Goal: Task Accomplishment & Management: Use online tool/utility

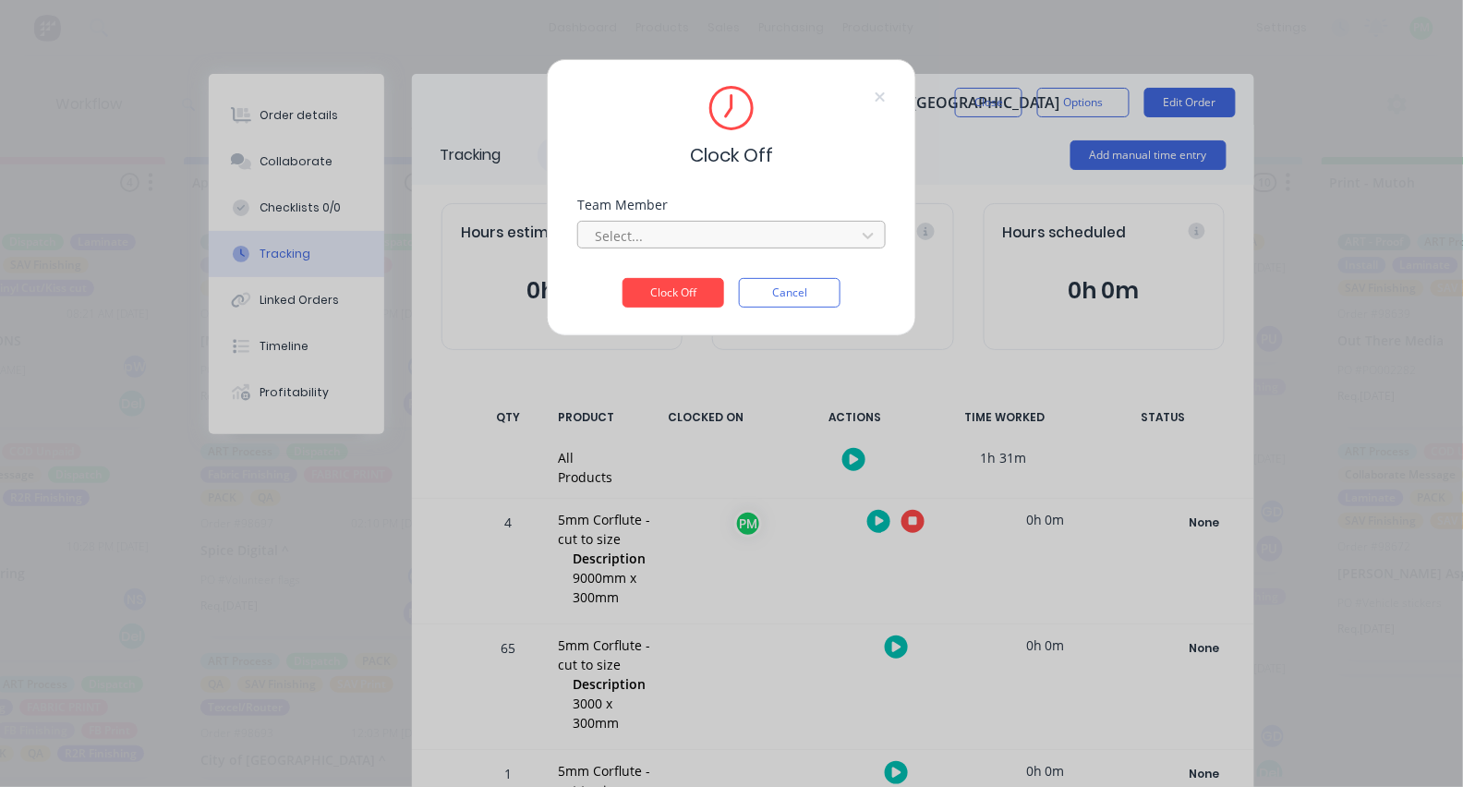
scroll to position [261, 0]
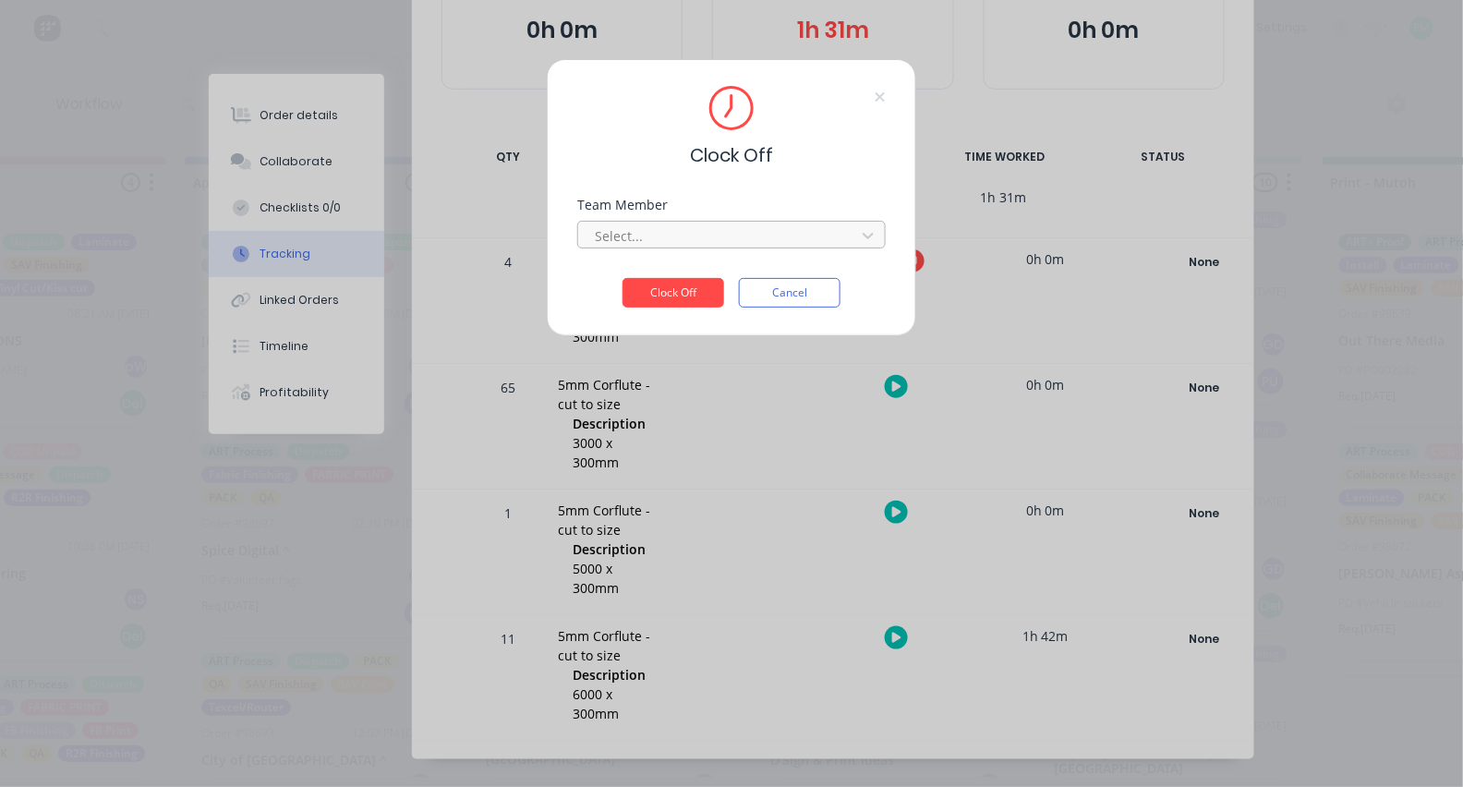
click at [803, 248] on div at bounding box center [719, 236] width 253 height 23
type input "pro"
click at [674, 298] on button "Clock Off" at bounding box center [674, 293] width 102 height 30
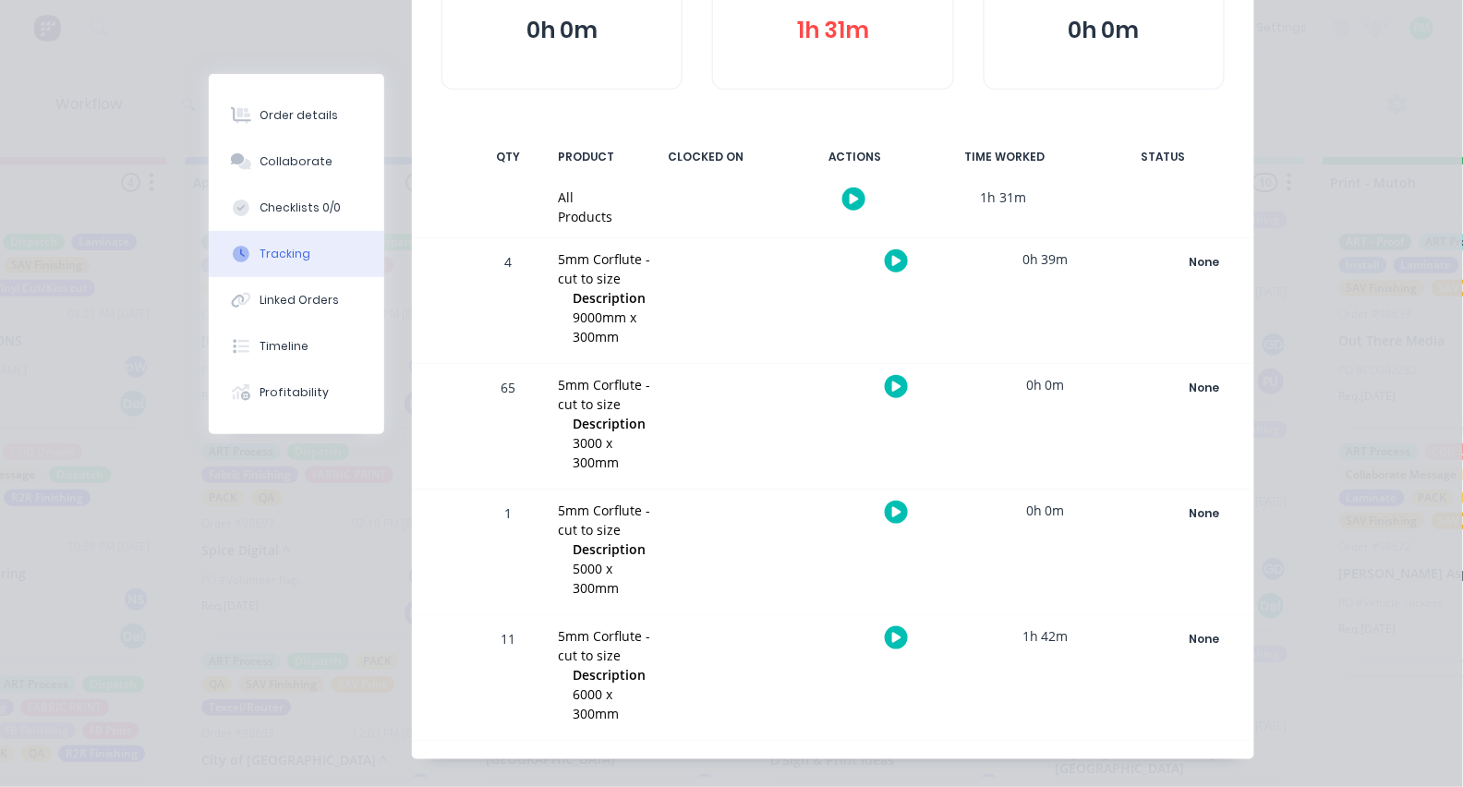
click at [888, 509] on button "button" at bounding box center [896, 512] width 23 height 23
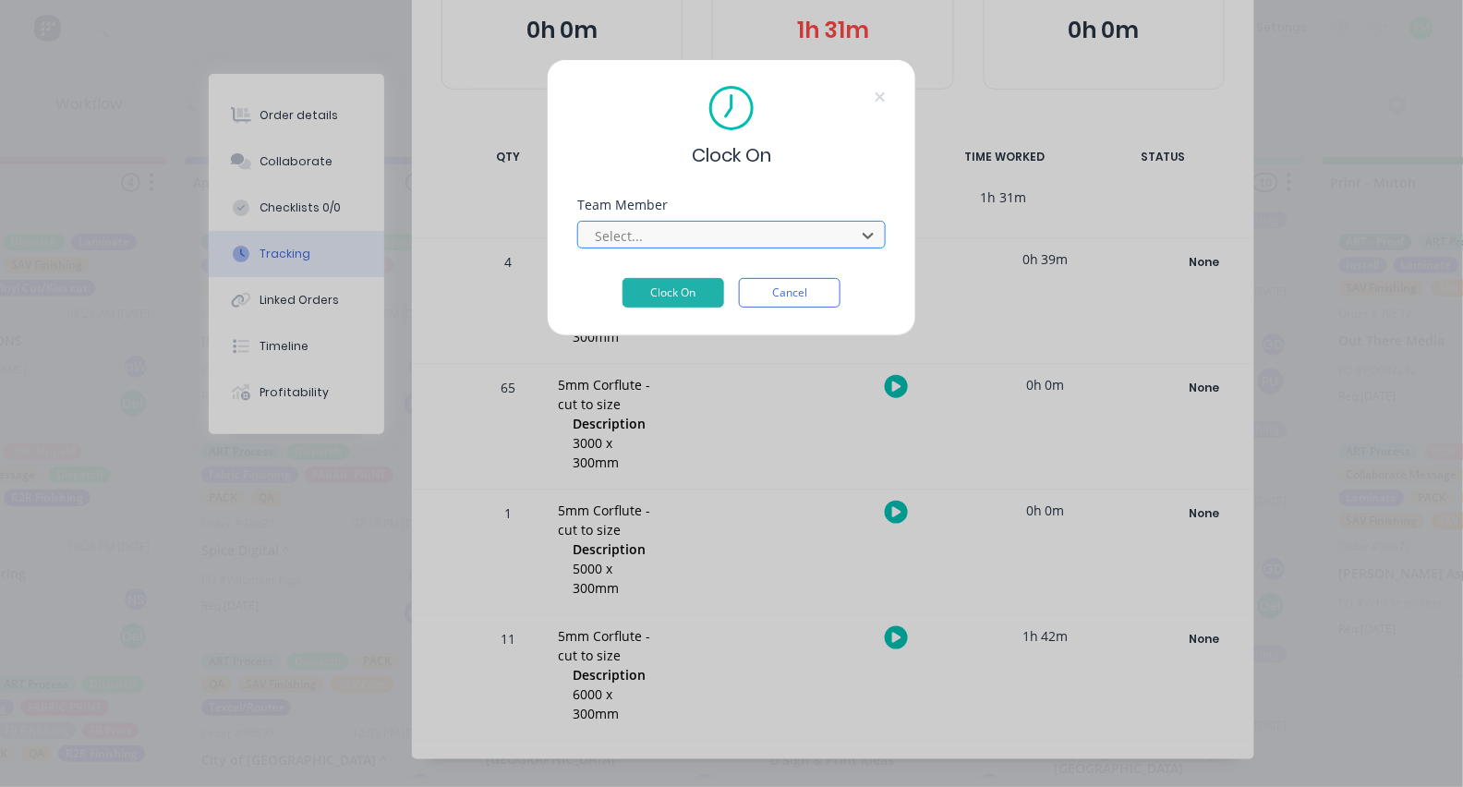
click at [780, 248] on div at bounding box center [719, 236] width 253 height 23
type input "pro"
click at [674, 298] on button "Clock On" at bounding box center [674, 293] width 102 height 30
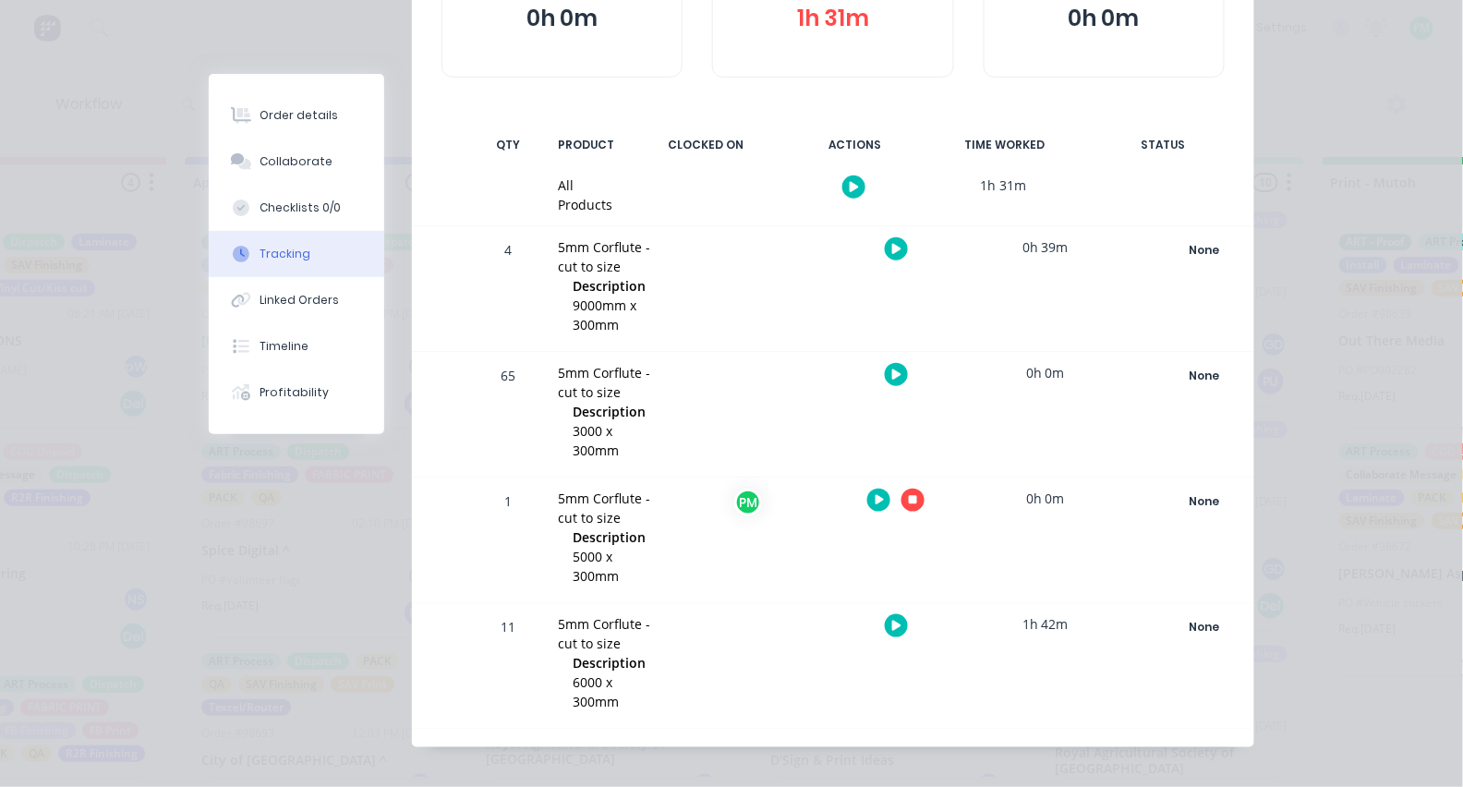
scroll to position [272, 0]
click at [922, 492] on button "button" at bounding box center [913, 501] width 23 height 23
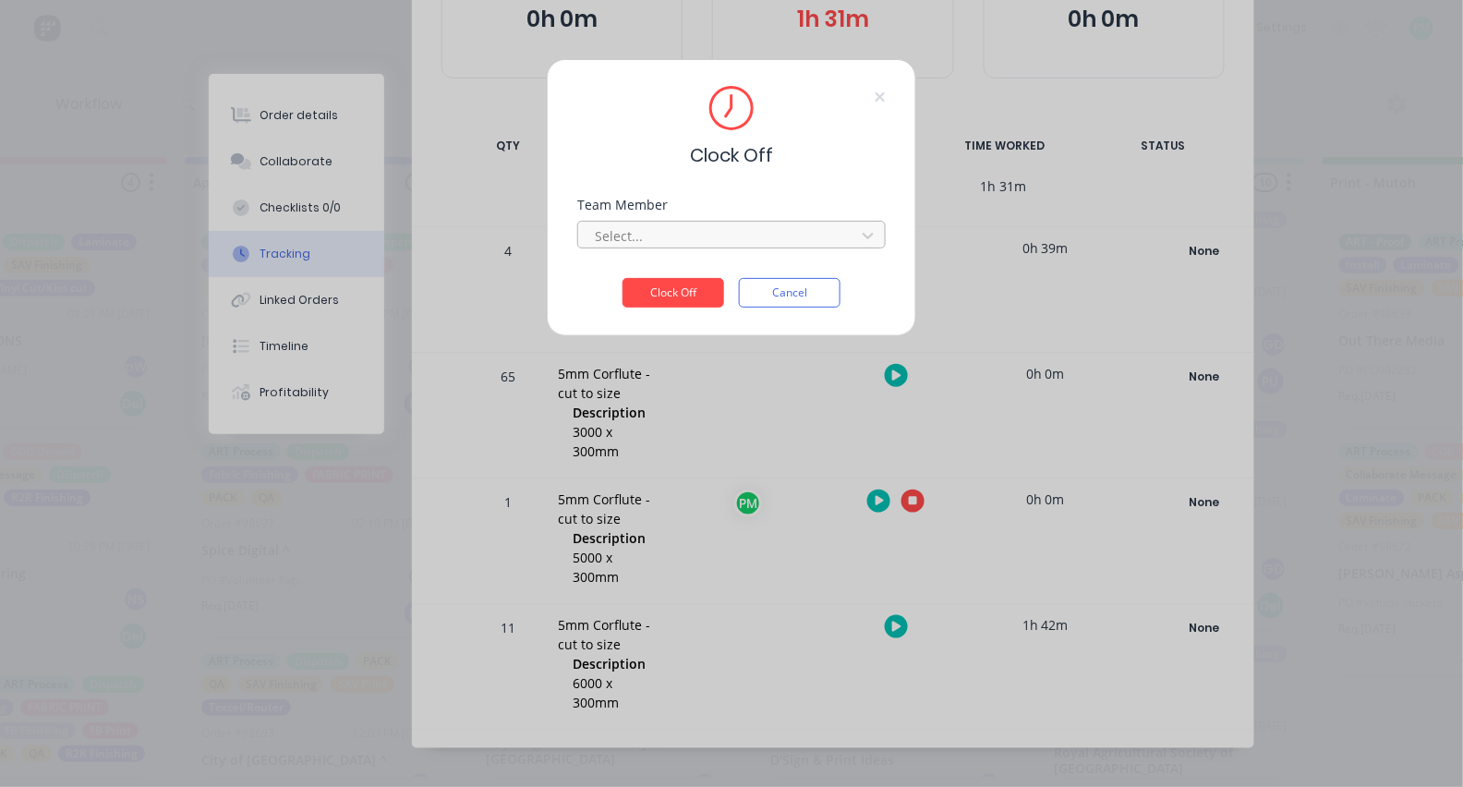
click at [783, 248] on div at bounding box center [719, 236] width 253 height 23
type input "pro"
click at [674, 298] on button "Clock Off" at bounding box center [674, 293] width 102 height 30
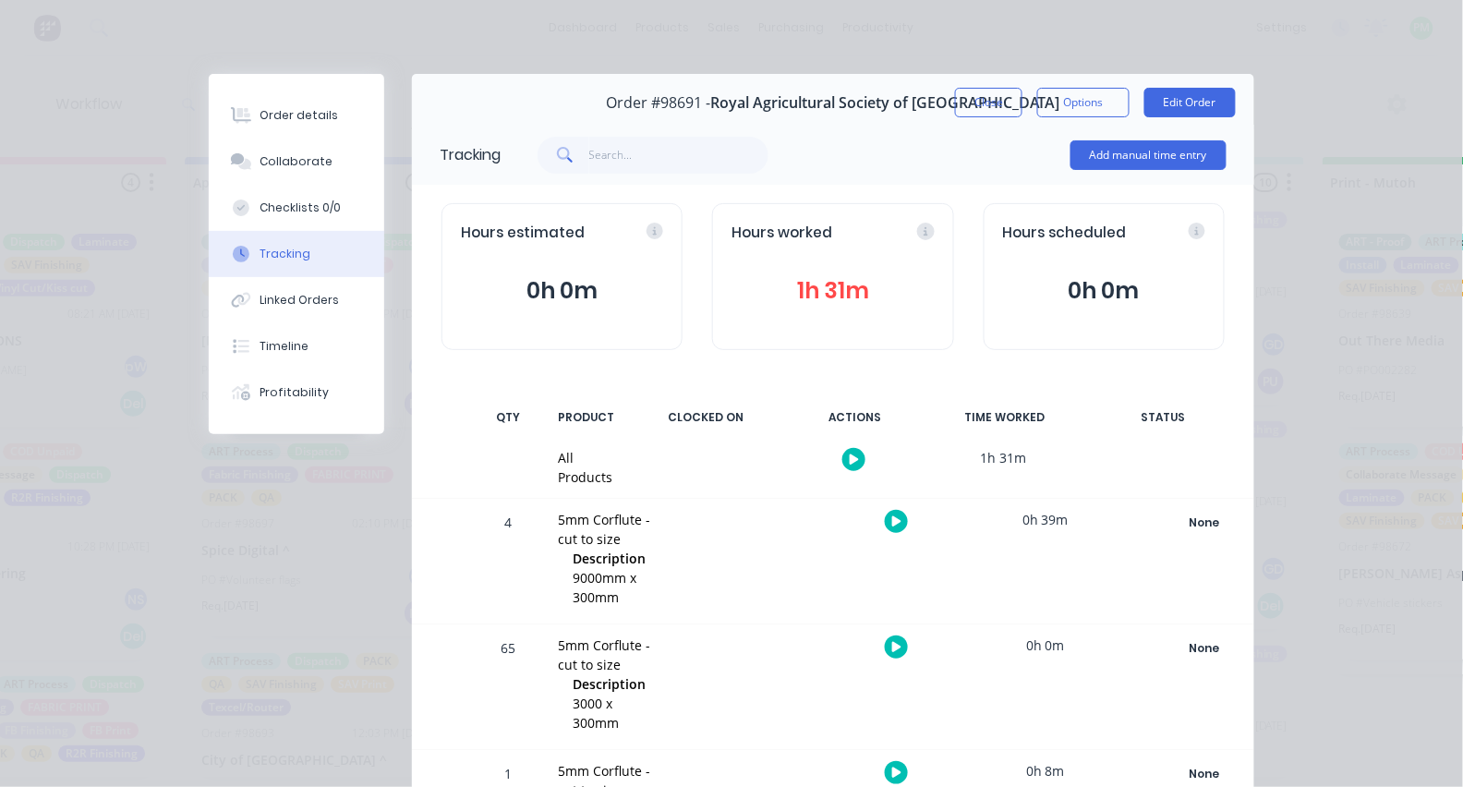
scroll to position [0, 0]
click at [987, 97] on button "Close" at bounding box center [988, 103] width 67 height 30
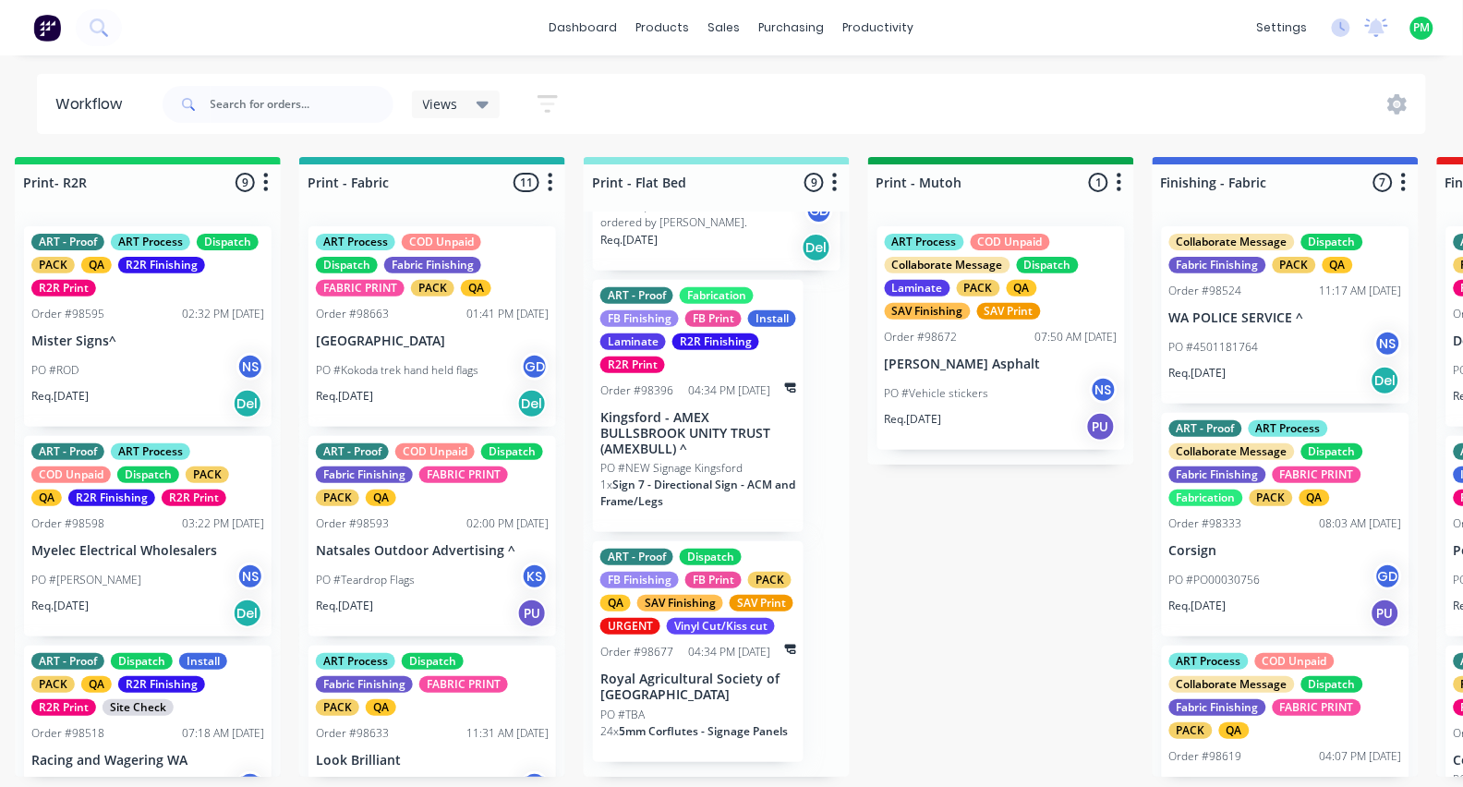
scroll to position [1418, 0]
click at [682, 728] on span "5mm Corflutes - Signage Panels" at bounding box center [703, 731] width 169 height 16
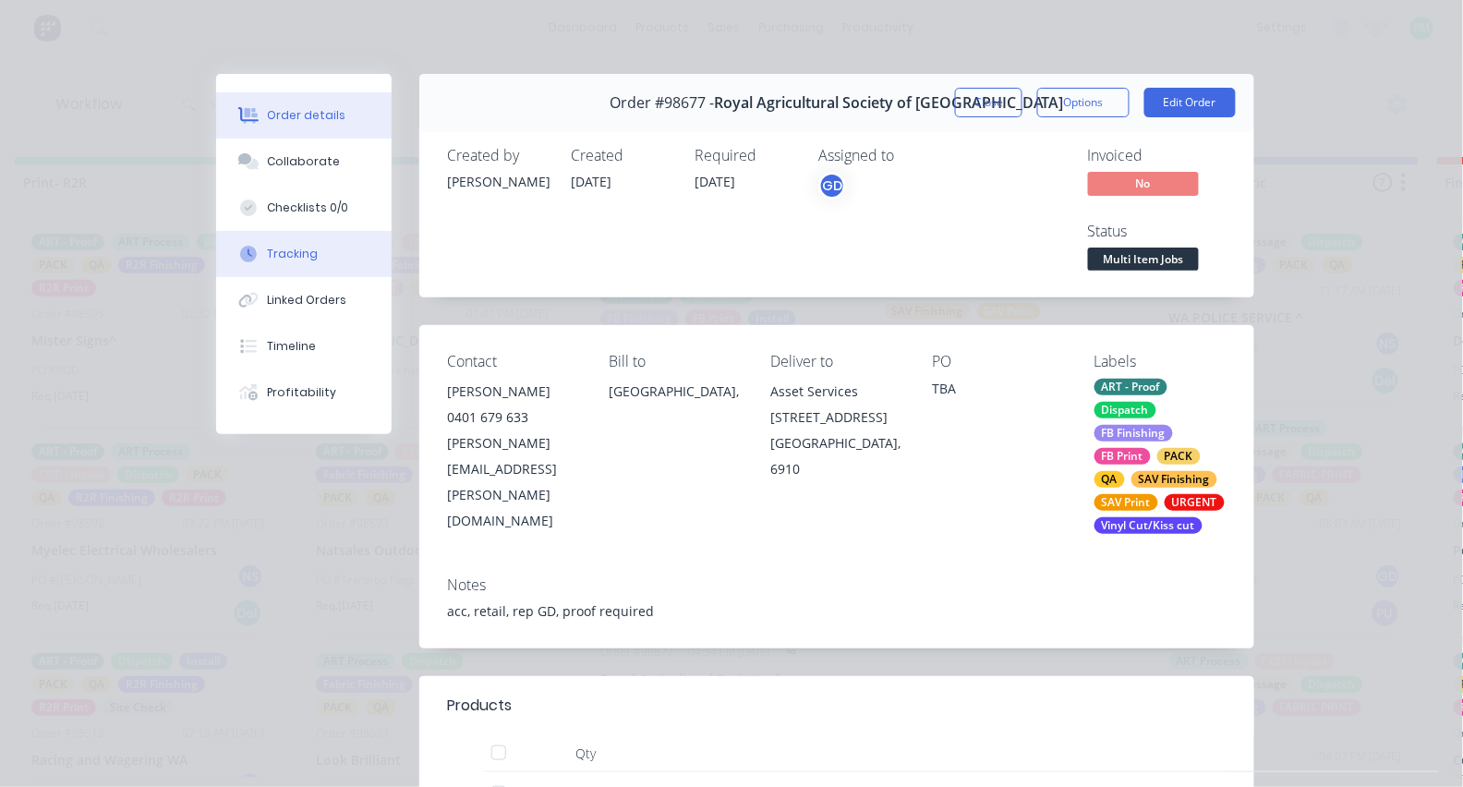
click at [313, 273] on button "Tracking" at bounding box center [304, 254] width 176 height 46
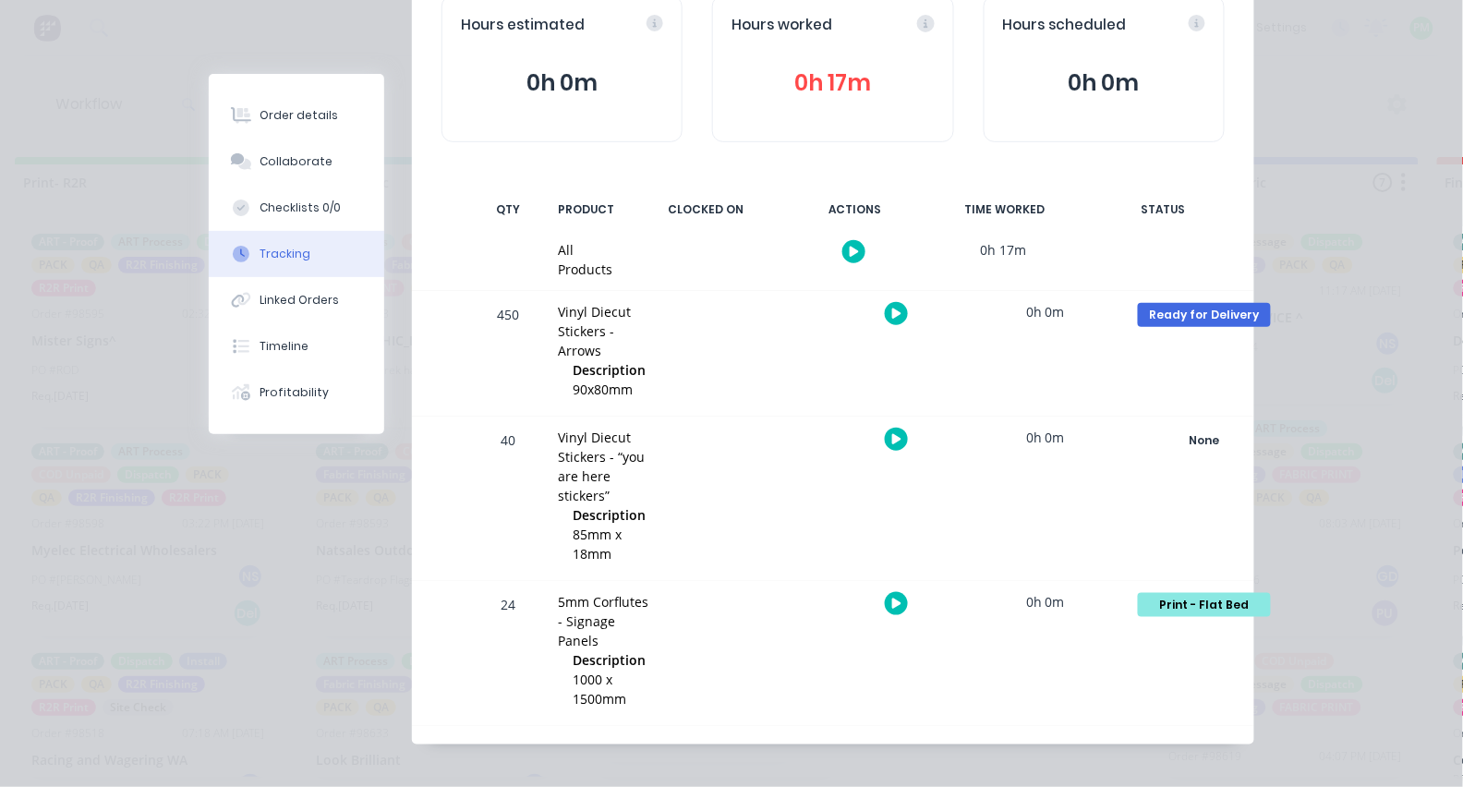
scroll to position [206, 0]
click at [896, 601] on icon "button" at bounding box center [896, 606] width 9 height 10
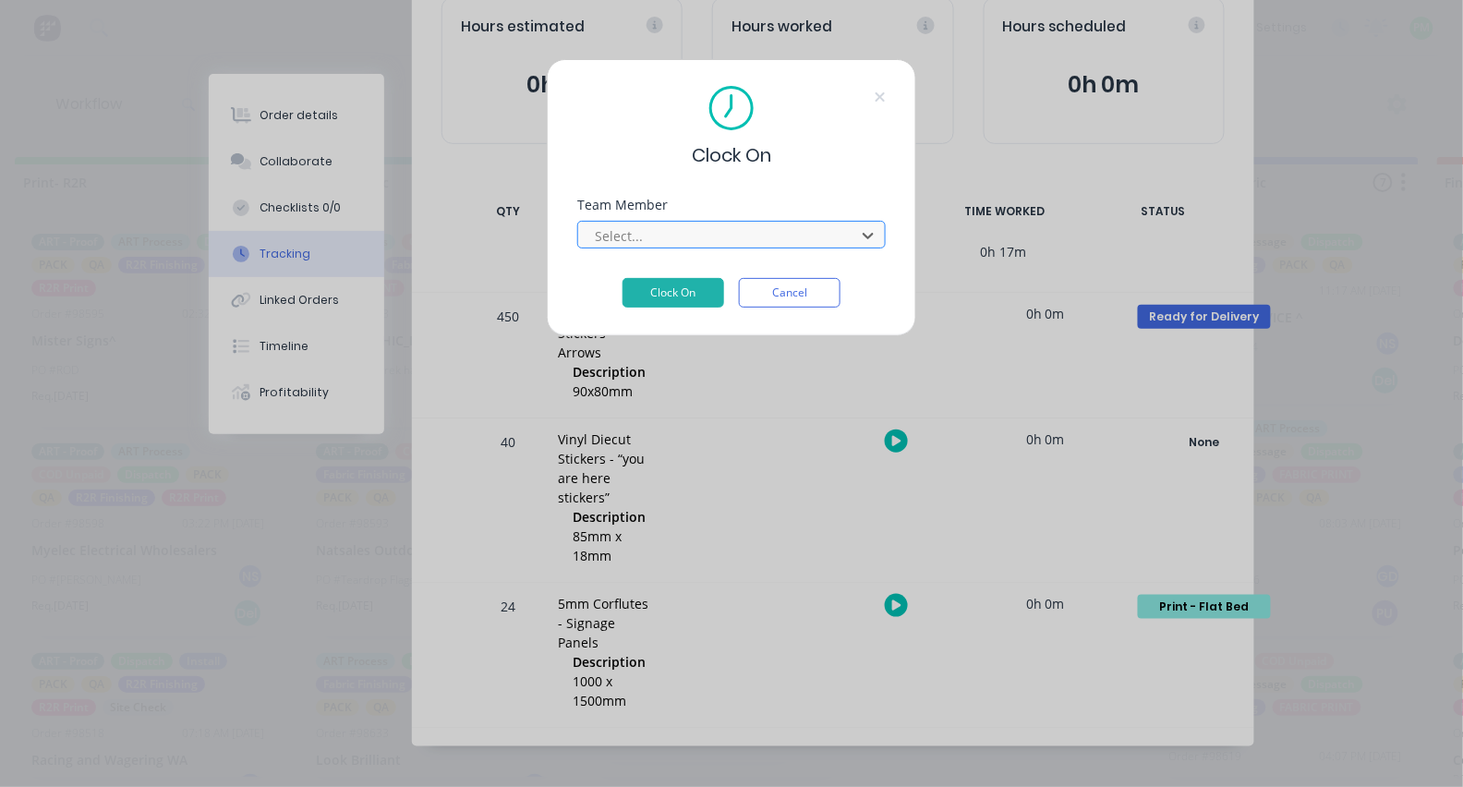
click at [735, 232] on div at bounding box center [719, 236] width 253 height 23
type input "pro"
click at [674, 298] on button "Clock On" at bounding box center [674, 293] width 102 height 30
